Goal: Obtain resource: Download file/media

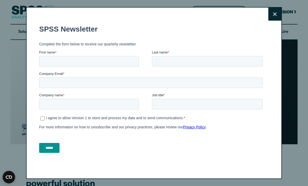
click at [270, 18] on button "Close" at bounding box center [274, 14] width 13 height 13
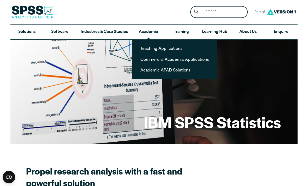
click at [177, 70] on link "Academic APAD Solutions" at bounding box center [174, 70] width 77 height 10
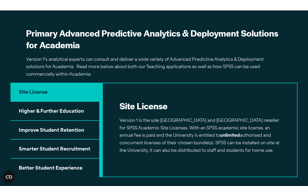
scroll to position [301, 0]
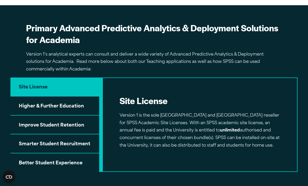
click at [76, 103] on button "Higher & Further Education" at bounding box center [54, 106] width 89 height 19
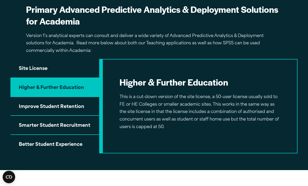
scroll to position [322, 0]
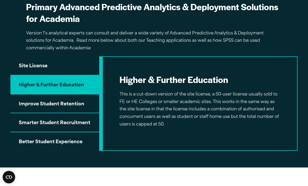
click at [51, 67] on button "Site License" at bounding box center [54, 65] width 89 height 19
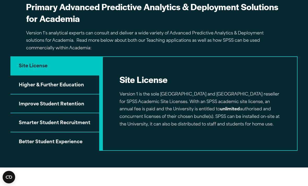
click at [169, 104] on p "Version 1 is the sole [GEOGRAPHIC_DATA] and [GEOGRAPHIC_DATA] reseller for SPSS…" at bounding box center [199, 110] width 161 height 38
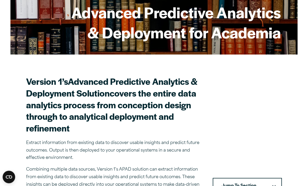
scroll to position [0, 0]
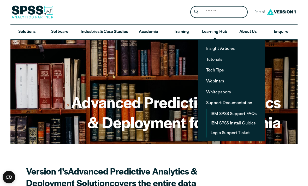
click at [234, 123] on link "IBM SPSS Install Guides" at bounding box center [233, 123] width 54 height 10
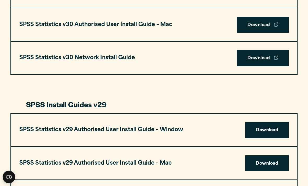
scroll to position [428, 0]
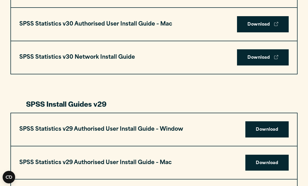
click at [263, 126] on link "Download" at bounding box center [266, 129] width 43 height 16
